Goal: Task Accomplishment & Management: Manage account settings

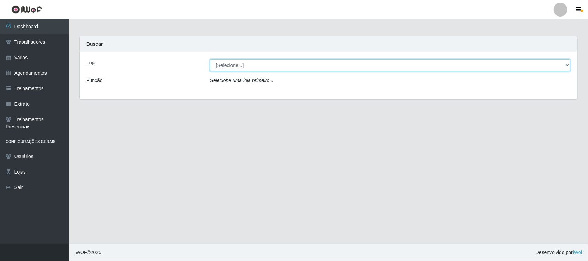
click at [257, 61] on select "[Selecione...] [GEOGRAPHIC_DATA]" at bounding box center [390, 65] width 360 height 12
select select "65"
click at [210, 59] on select "[Selecione...] [GEOGRAPHIC_DATA]" at bounding box center [390, 65] width 360 height 12
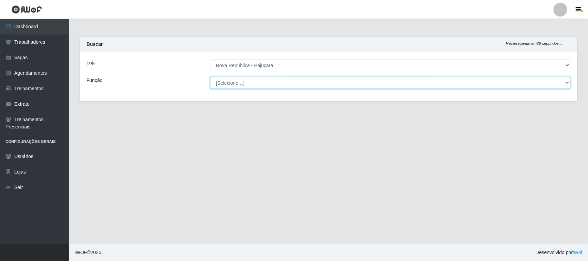
click at [256, 82] on select "[Selecione...] Balconista Operador de Caixa Repositor" at bounding box center [390, 83] width 360 height 12
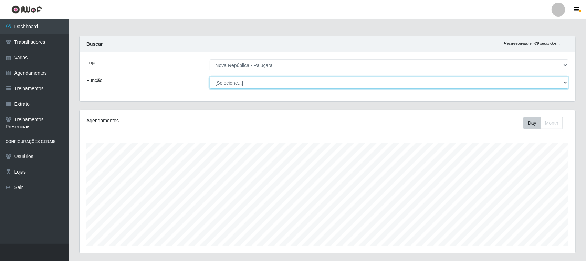
scroll to position [143, 496]
select select "22"
click at [210, 77] on select "[Selecione...] Balconista Operador de Caixa Repositor" at bounding box center [389, 83] width 359 height 12
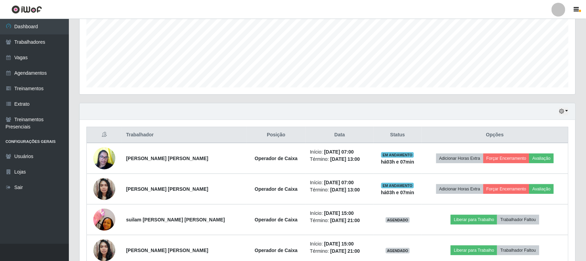
scroll to position [197, 0]
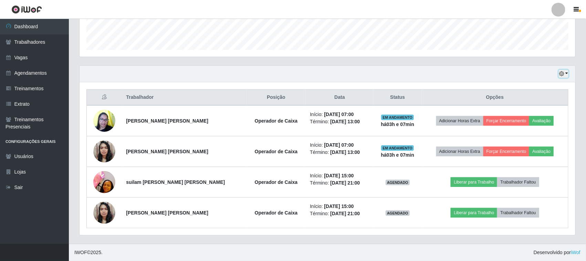
click at [565, 73] on button "button" at bounding box center [564, 74] width 10 height 8
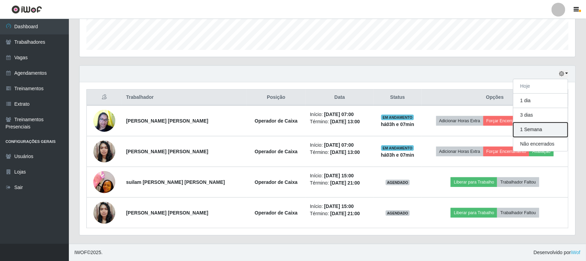
click at [531, 127] on button "1 Semana" at bounding box center [540, 130] width 54 height 14
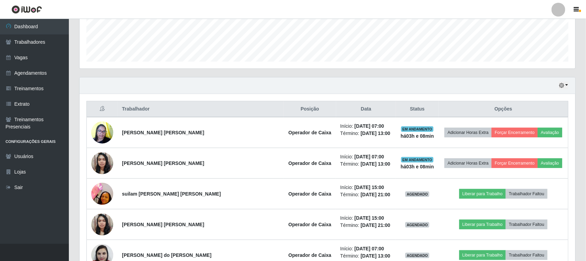
scroll to position [184, 0]
click at [565, 88] on button "button" at bounding box center [564, 86] width 10 height 8
click at [568, 84] on button "button" at bounding box center [564, 86] width 10 height 8
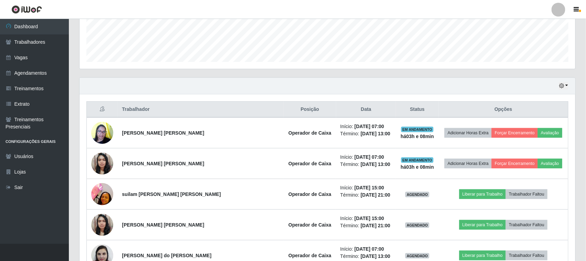
click at [569, 85] on div "Hoje 1 dia 3 dias 1 Semana Não encerrados" at bounding box center [328, 86] width 496 height 17
click at [568, 85] on button "button" at bounding box center [564, 86] width 10 height 8
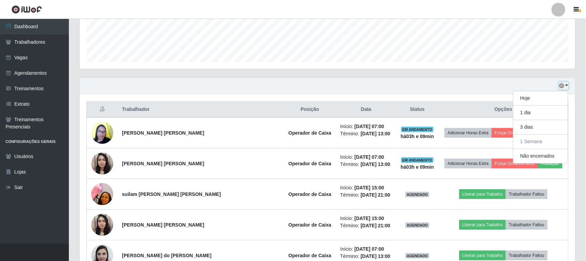
click at [568, 86] on button "button" at bounding box center [564, 86] width 10 height 8
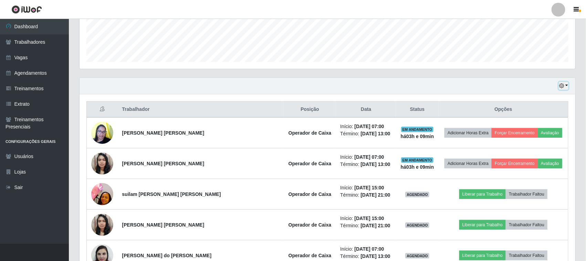
click at [568, 86] on button "button" at bounding box center [564, 86] width 10 height 8
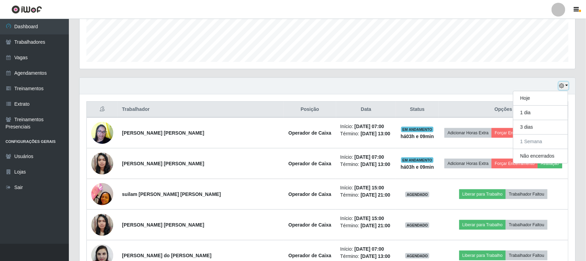
click at [568, 86] on button "button" at bounding box center [564, 86] width 10 height 8
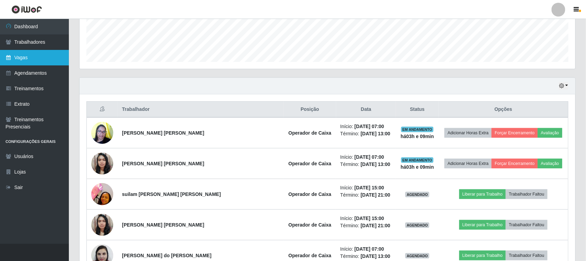
click at [60, 61] on link "Vagas" at bounding box center [34, 57] width 69 height 15
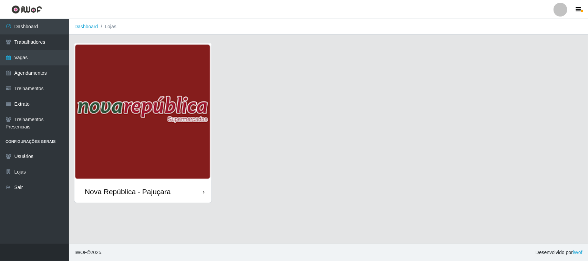
click at [90, 78] on img at bounding box center [142, 111] width 137 height 137
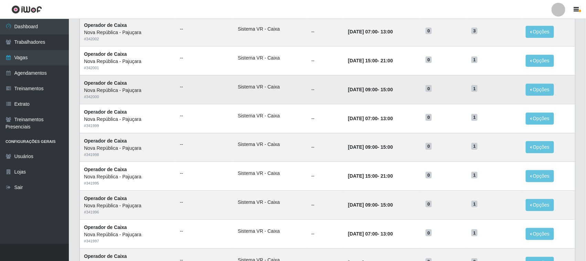
scroll to position [129, 0]
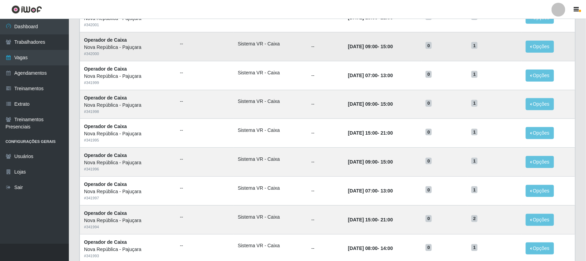
click at [414, 34] on td "[DATE] 09:00 - 15:00" at bounding box center [383, 46] width 78 height 29
click at [27, 69] on link "Agendamentos" at bounding box center [34, 72] width 69 height 15
